Goal: Information Seeking & Learning: Learn about a topic

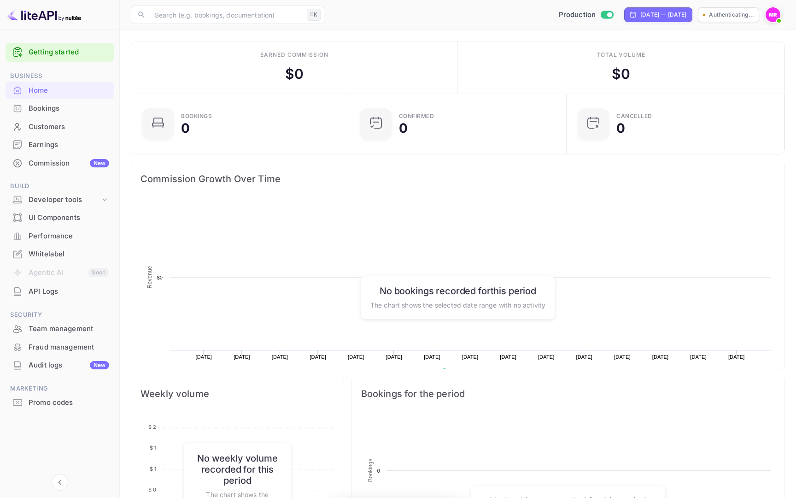
scroll to position [150, 212]
click at [776, 18] on span at bounding box center [779, 20] width 9 height 9
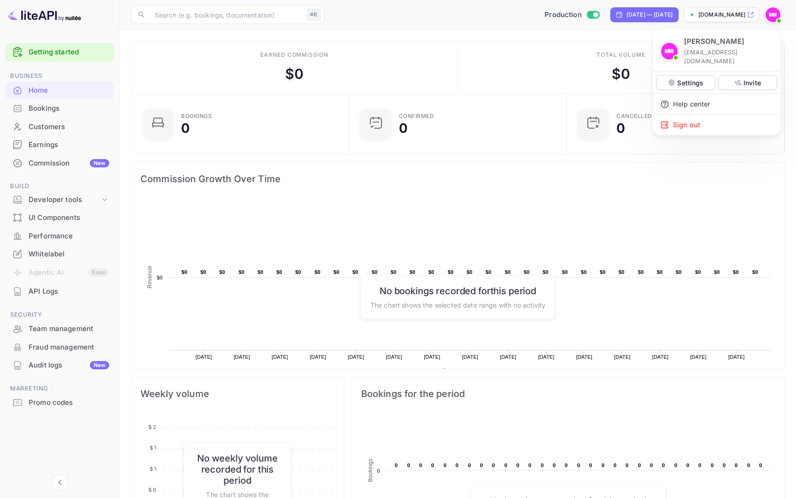
click at [595, 59] on div at bounding box center [398, 249] width 796 height 498
click at [85, 209] on div "UI Components" at bounding box center [60, 218] width 108 height 18
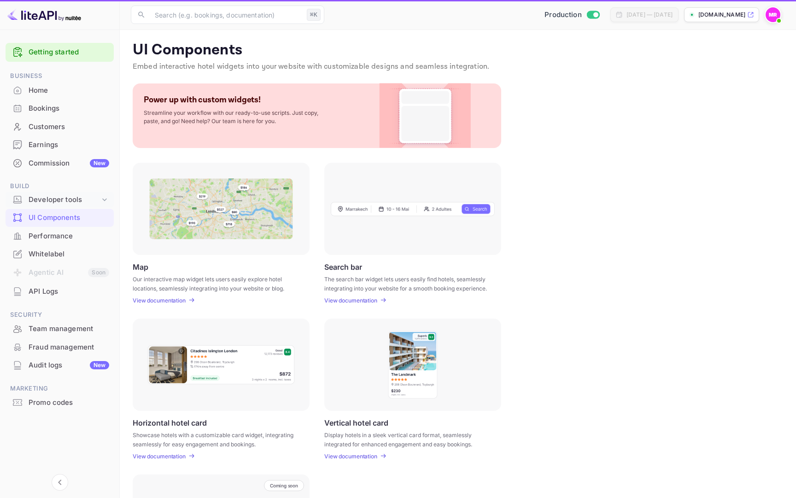
click at [81, 198] on div "Developer tools" at bounding box center [64, 199] width 71 height 11
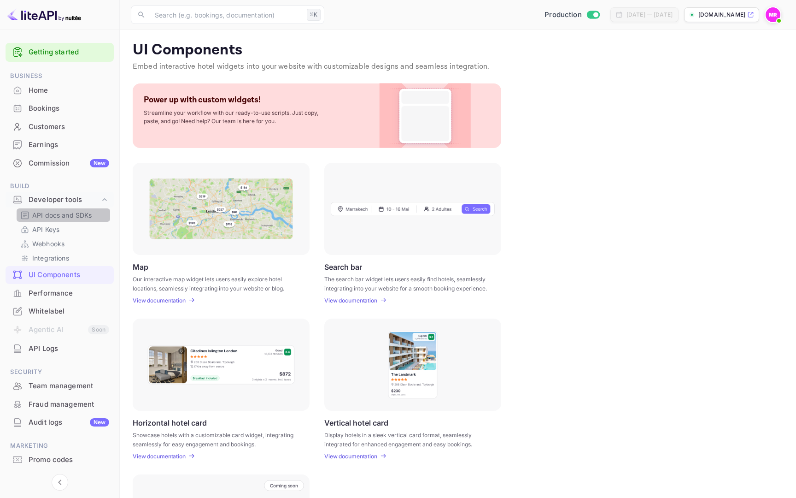
click at [82, 216] on p "API docs and SDKs" at bounding box center [62, 215] width 60 height 10
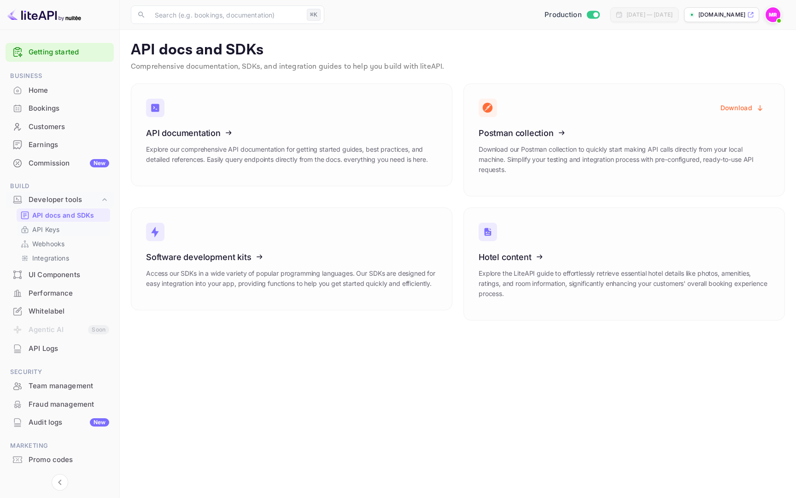
click at [80, 225] on link "API Keys" at bounding box center [63, 229] width 86 height 10
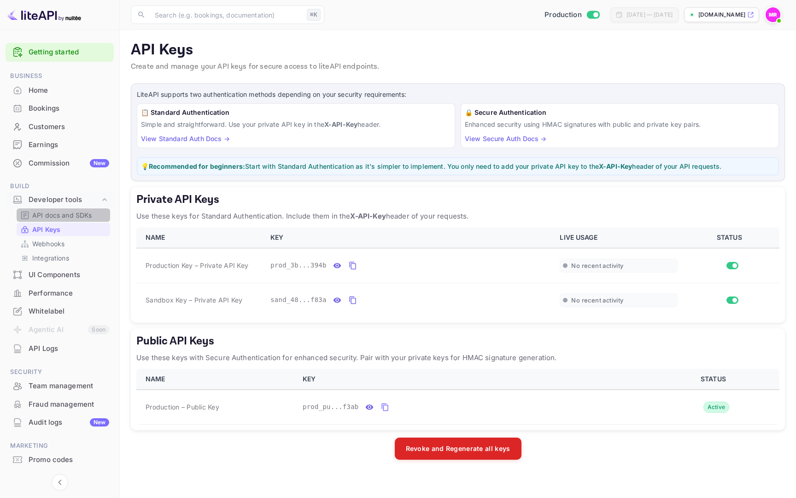
click at [89, 209] on div "API docs and SDKs" at bounding box center [64, 214] width 94 height 13
click at [76, 212] on p "API docs and SDKs" at bounding box center [62, 215] width 60 height 10
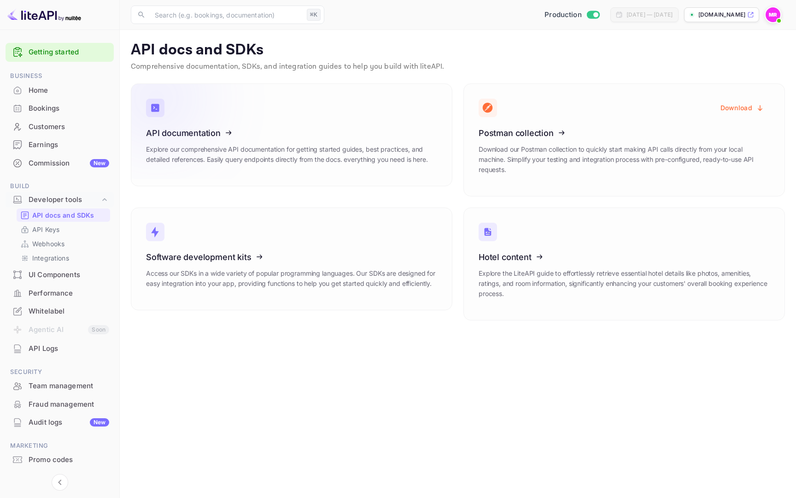
click at [198, 118] on icon at bounding box center [202, 131] width 143 height 95
click at [557, 249] on icon at bounding box center [535, 255] width 143 height 95
